Goal: Task Accomplishment & Management: Manage account settings

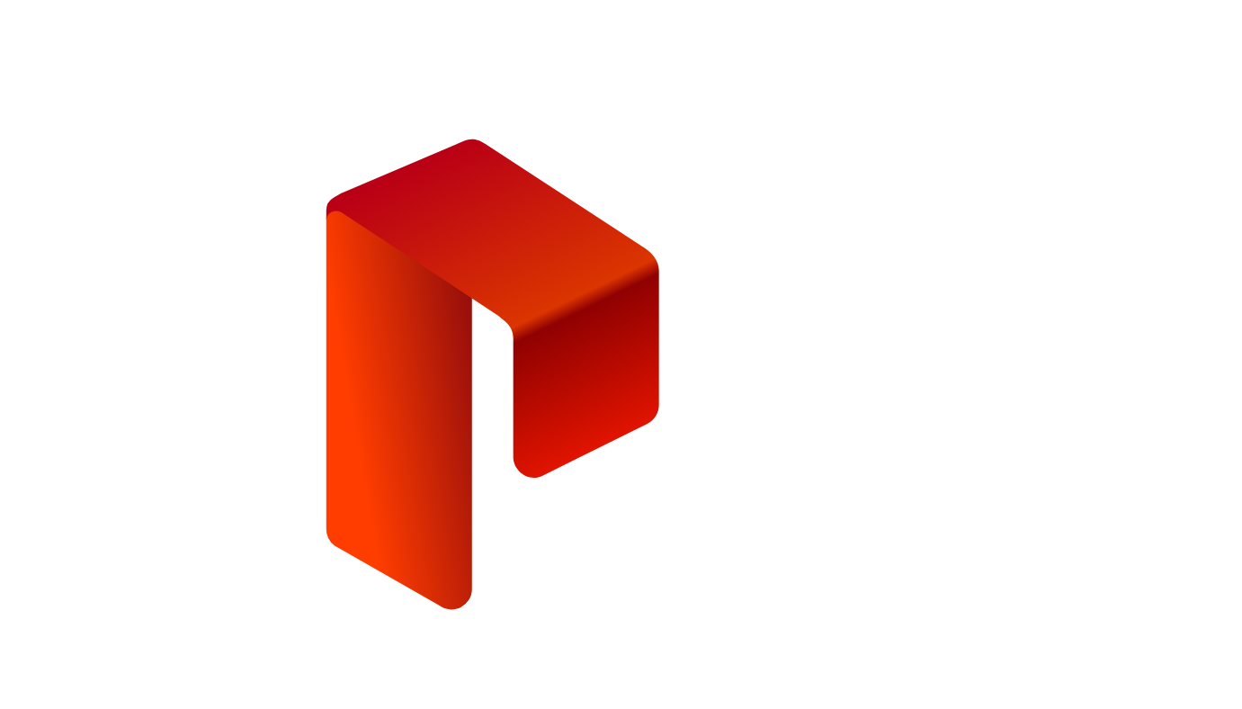
type input "**********"
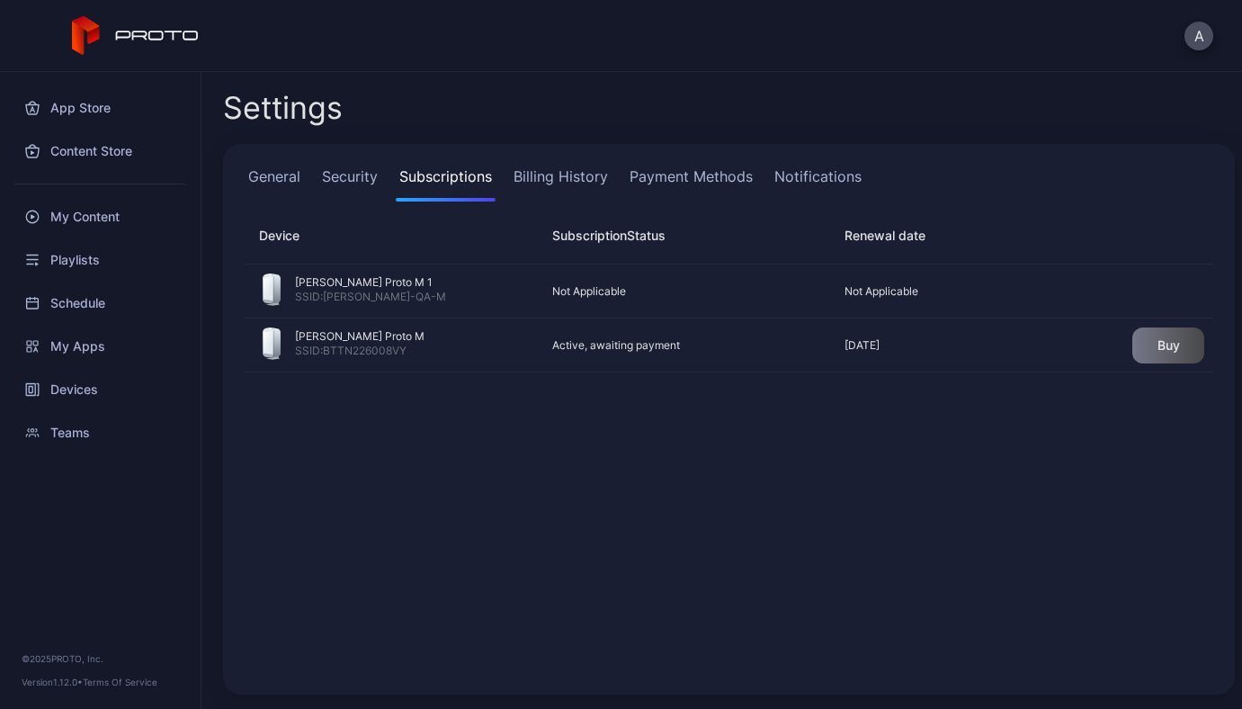
click at [560, 175] on link "Billing History" at bounding box center [561, 183] width 102 height 36
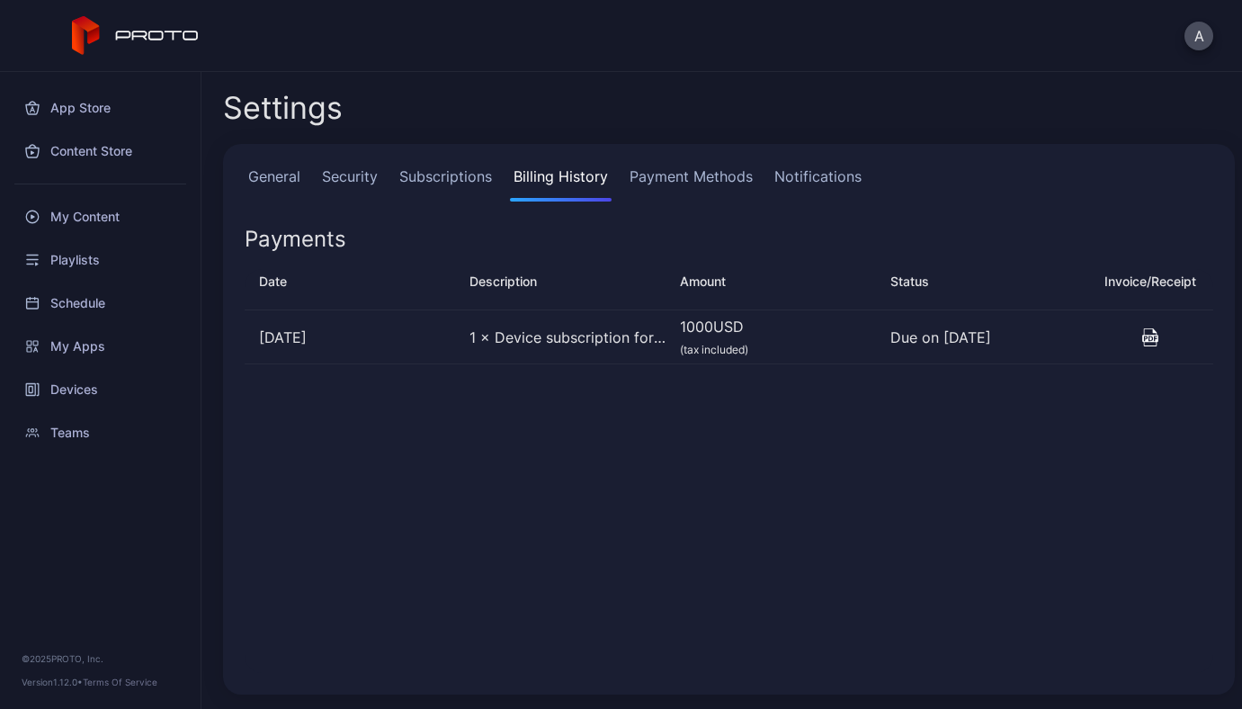
click at [711, 155] on div "General Security Subscriptions Billing History Payment Methods Notifications Pa…" at bounding box center [729, 419] width 1012 height 550
click at [710, 177] on link "Payment Methods" at bounding box center [691, 183] width 130 height 36
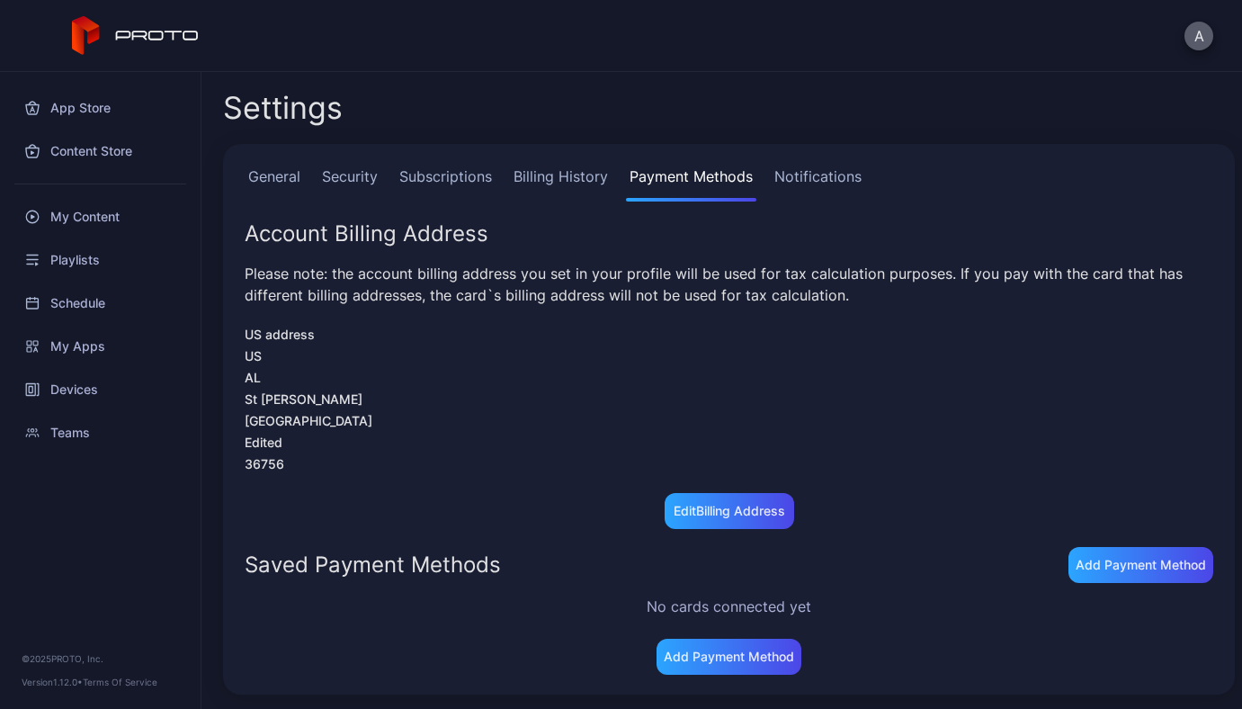
click at [1202, 43] on button "A" at bounding box center [1198, 36] width 29 height 29
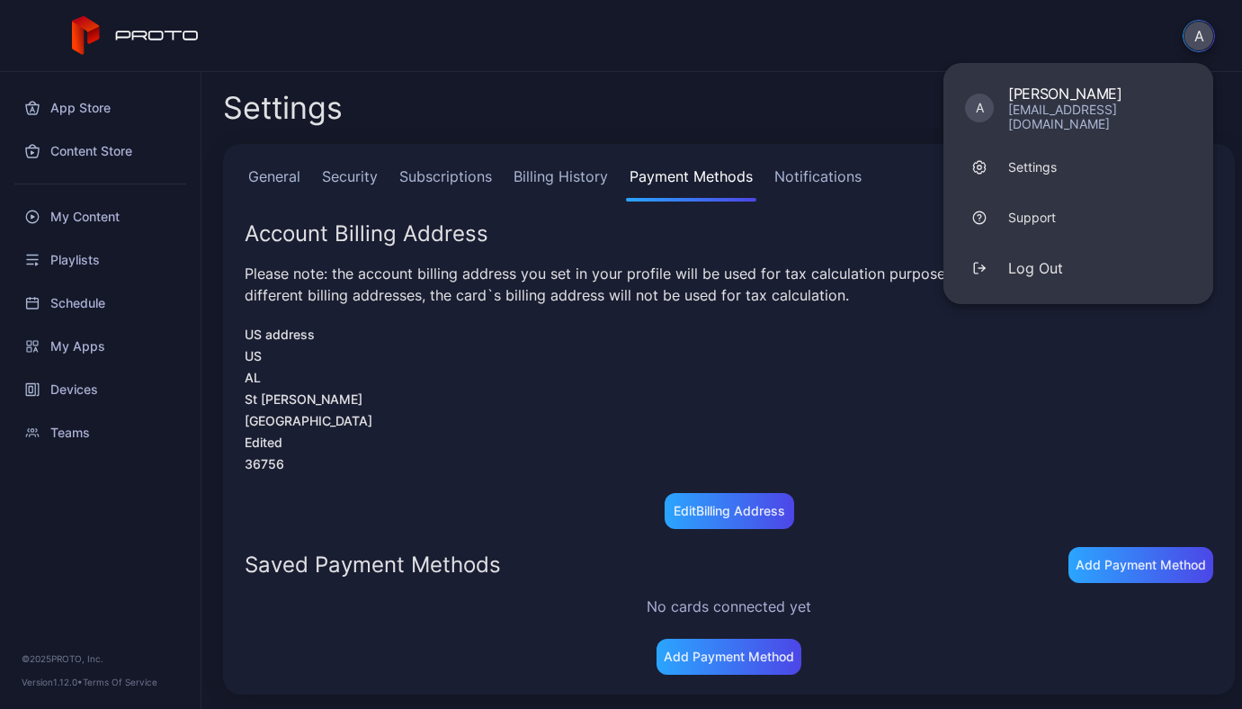
click at [1105, 43] on div "A A ANDRII YAVORSKYI andriyvrsk@gmail.com Settings Support Log Out" at bounding box center [621, 36] width 1242 height 72
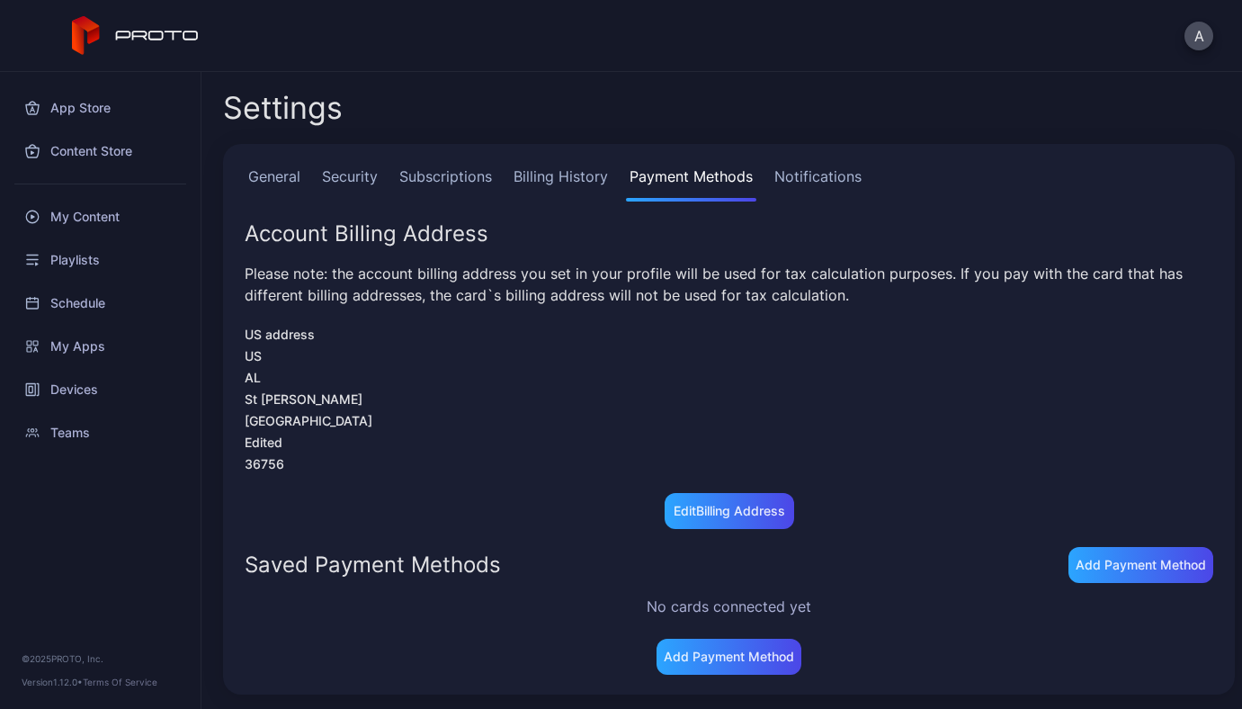
click at [552, 183] on link "Billing History" at bounding box center [561, 183] width 102 height 36
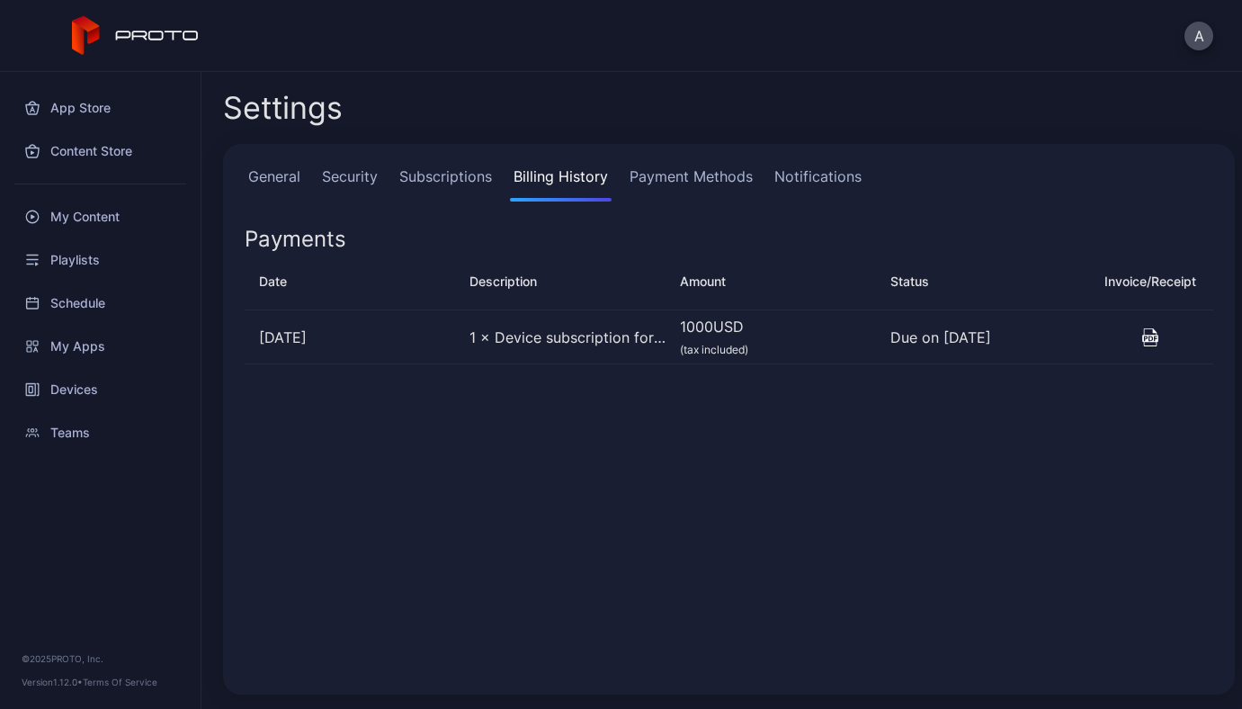
click at [1142, 339] on icon "button" at bounding box center [1150, 337] width 16 height 18
click at [473, 179] on link "Subscriptions" at bounding box center [446, 183] width 100 height 36
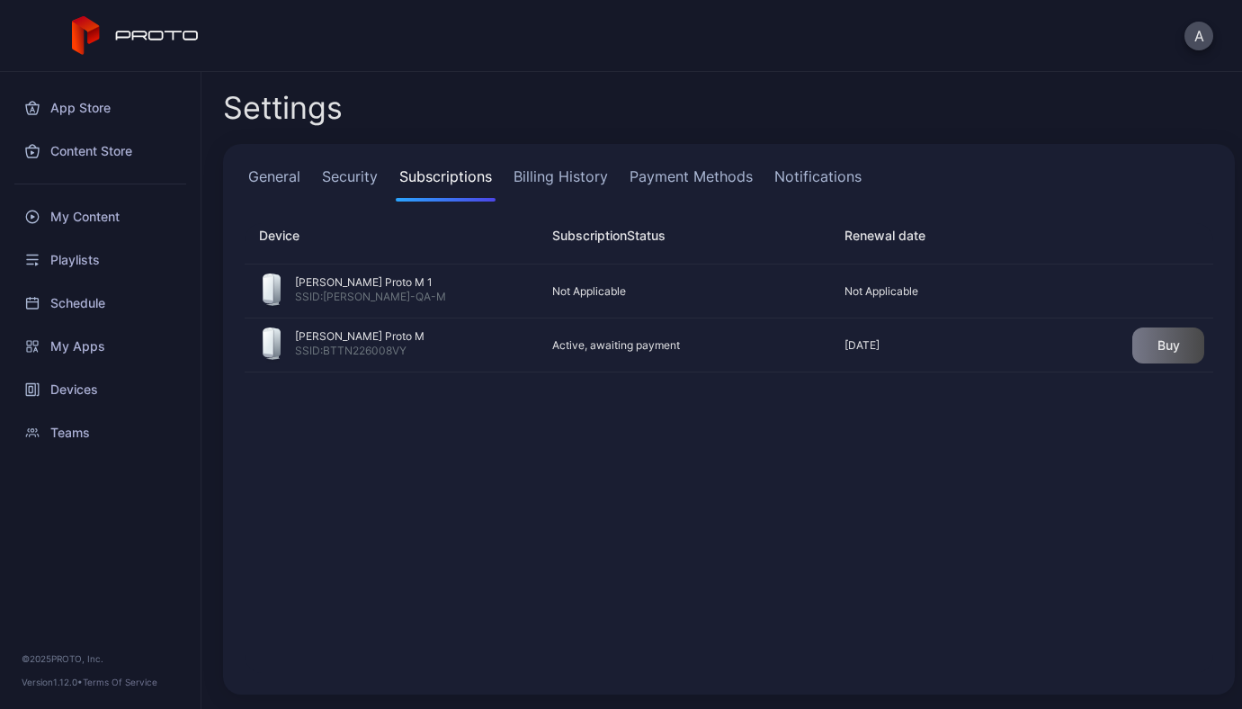
click at [582, 183] on link "Billing History" at bounding box center [561, 183] width 102 height 36
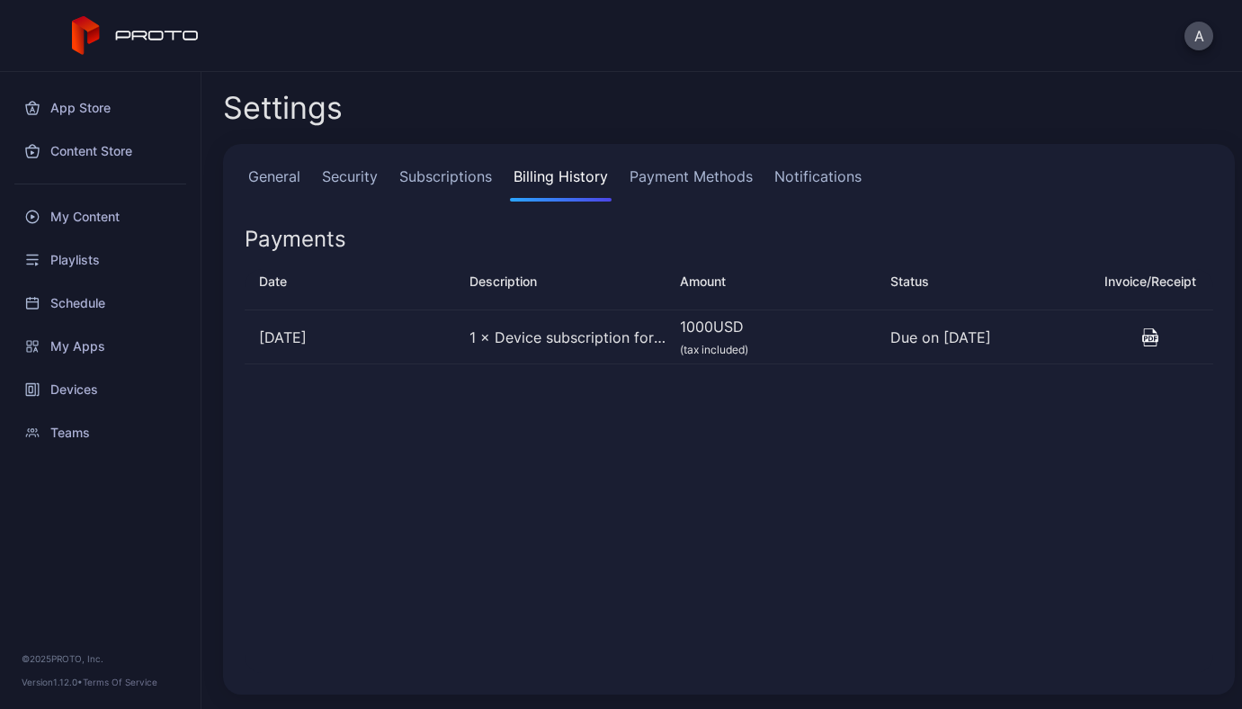
click at [673, 192] on link "Payment Methods" at bounding box center [691, 183] width 130 height 36
